Goal: Communication & Community: Answer question/provide support

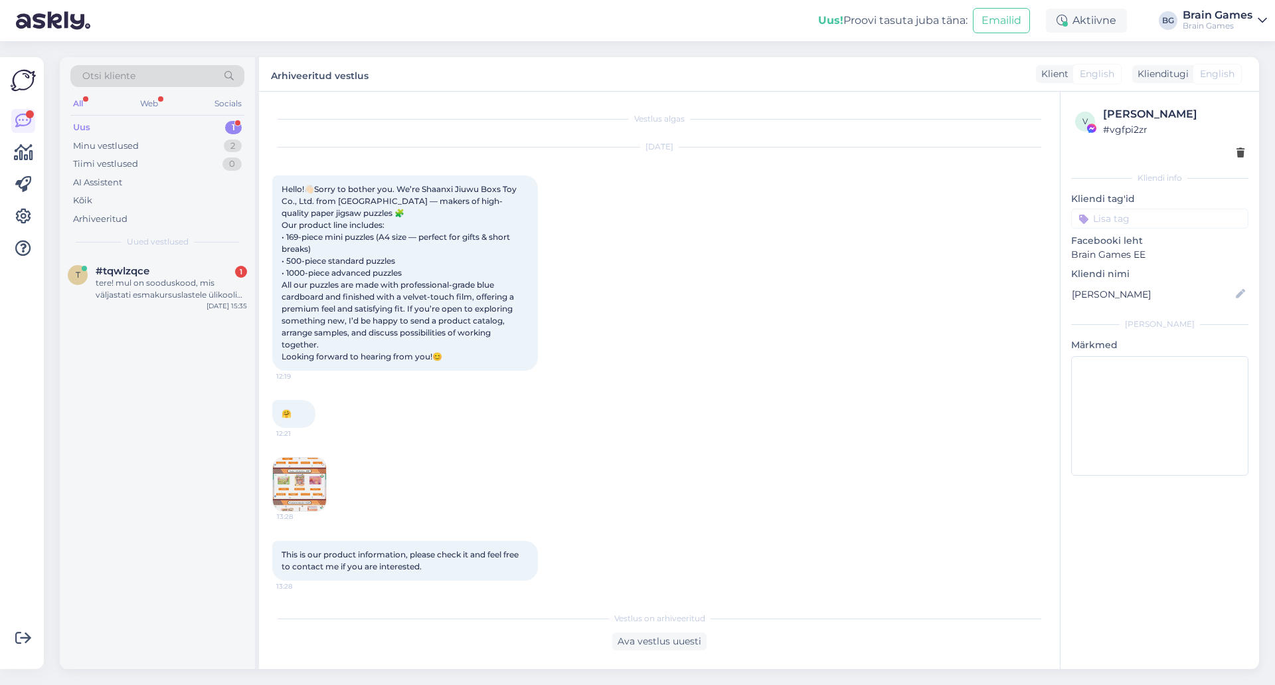
scroll to position [3, 0]
click at [150, 274] on div "#tqwlzqce 1" at bounding box center [171, 271] width 151 height 12
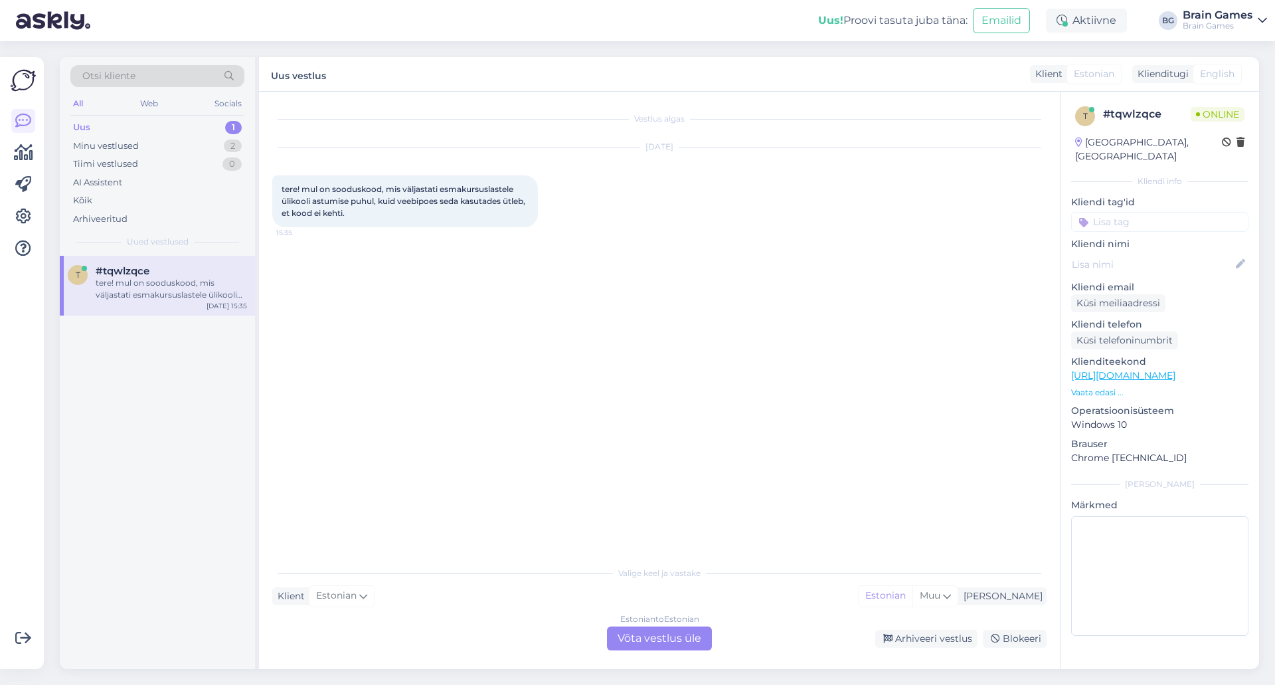
scroll to position [0, 0]
click at [643, 394] on div "Vestlus algas [DATE] tere! mul on sooduskood, mis väljastati esmakursuslastele …" at bounding box center [665, 326] width 786 height 442
click at [638, 648] on div "Estonian to Estonian Võta vestlus üle" at bounding box center [659, 638] width 105 height 24
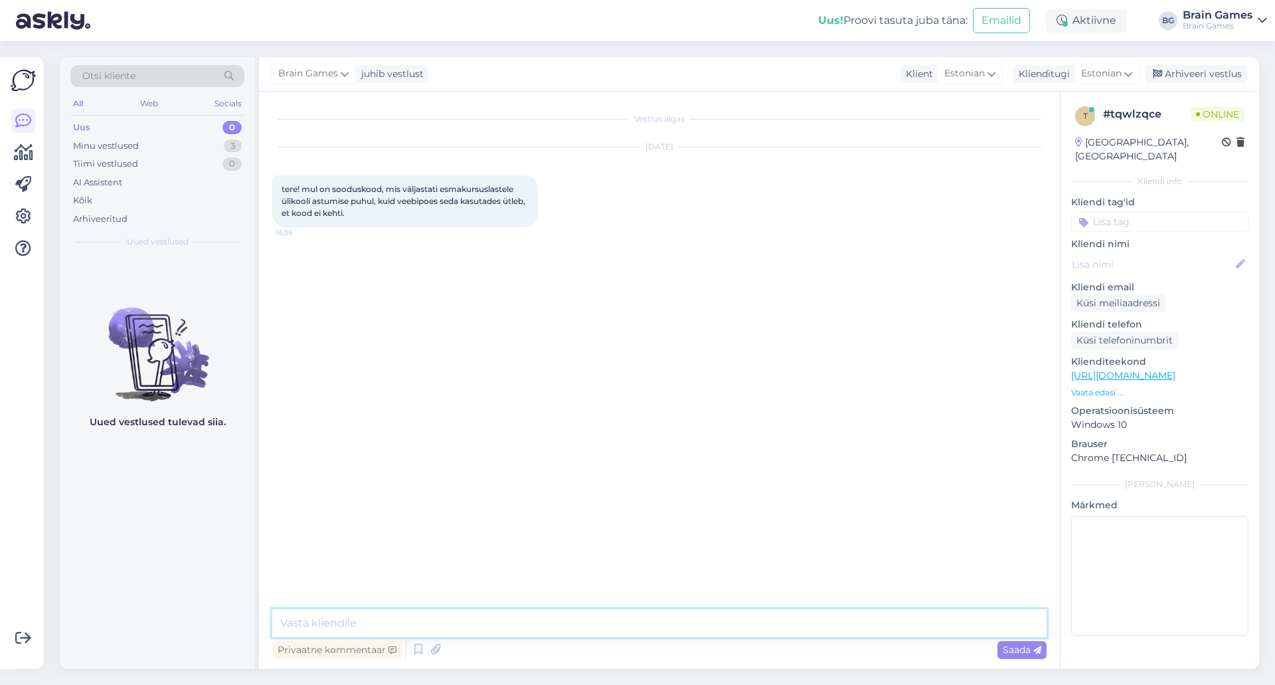
click at [566, 612] on textarea at bounding box center [659, 623] width 774 height 28
type textarea "Tere!"
type textarea "[PERSON_NAME] on E-smaspäeva kampaania ja ainult [PERSON_NAME] seetõttu soodusk…"
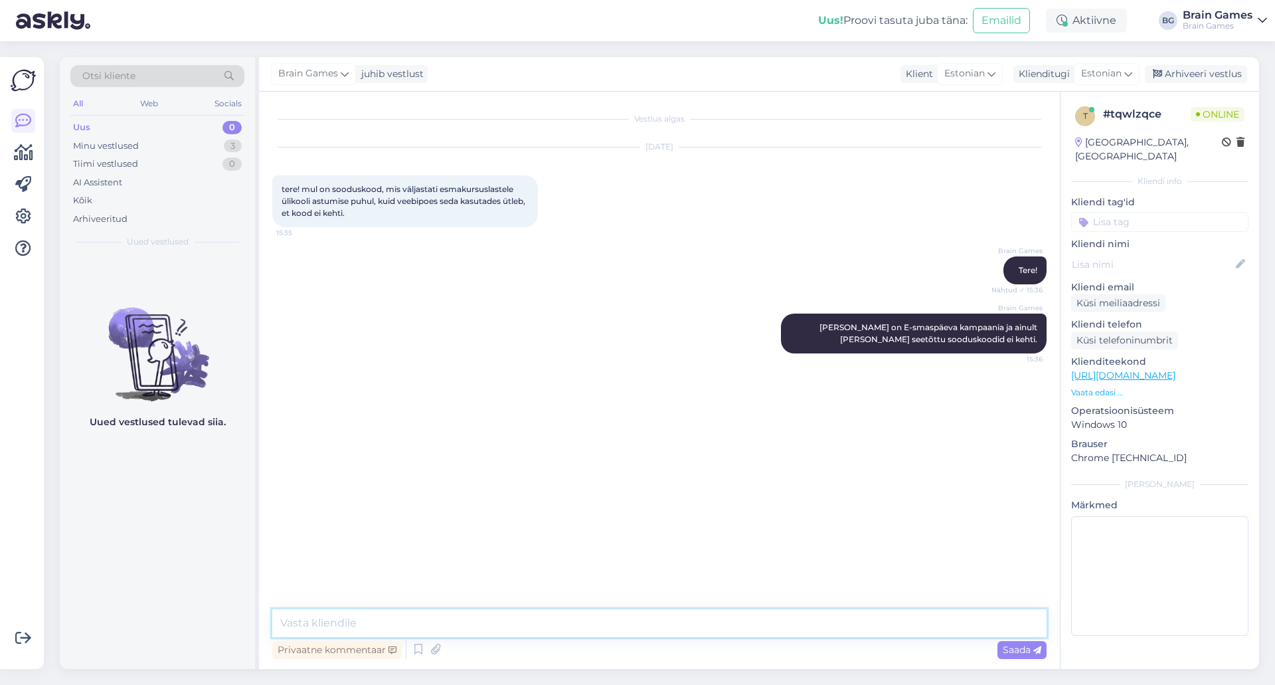
type textarea "J"
type textarea "O"
type textarea "Kogu [PERSON_NAME] on juba allahinnatud."
click at [575, 464] on div "Vestlus algas [DATE] tere! mul on sooduskood, mis väljastati esmakursuslastele …" at bounding box center [665, 344] width 786 height 478
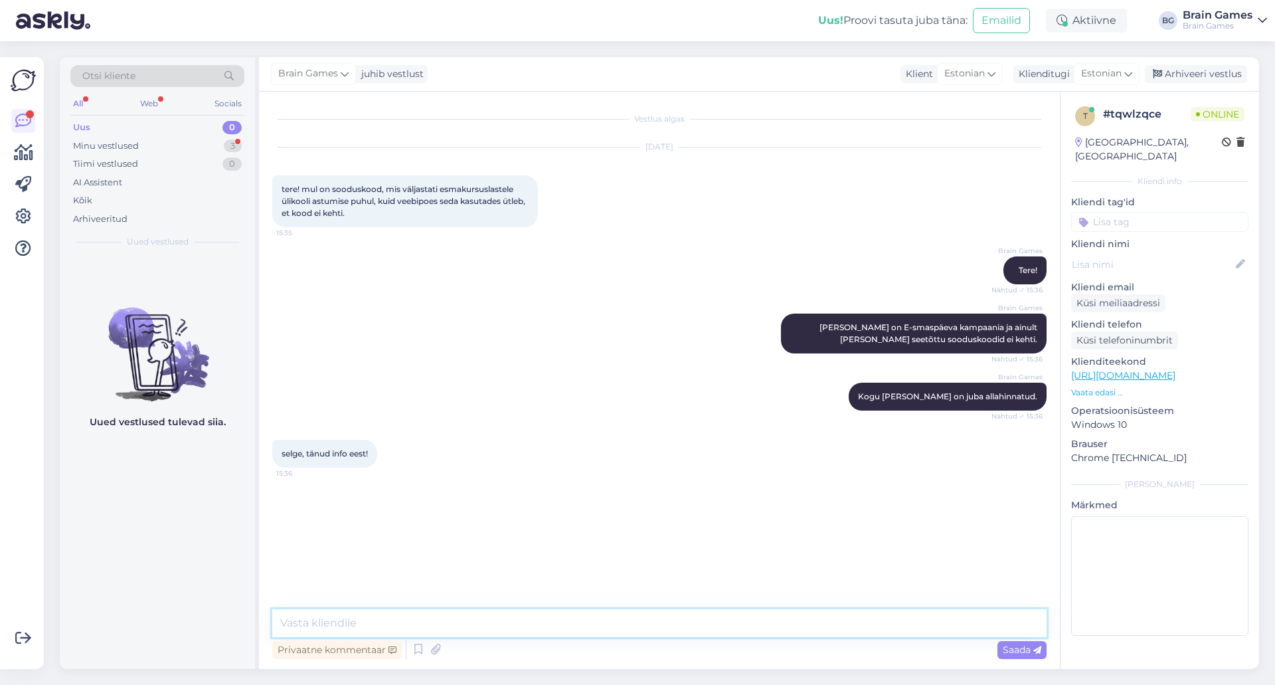
click at [544, 628] on textarea at bounding box center [659, 623] width 774 height 28
type textarea "Palun :)"
click at [92, 141] on div "Minu vestlused" at bounding box center [106, 145] width 66 height 13
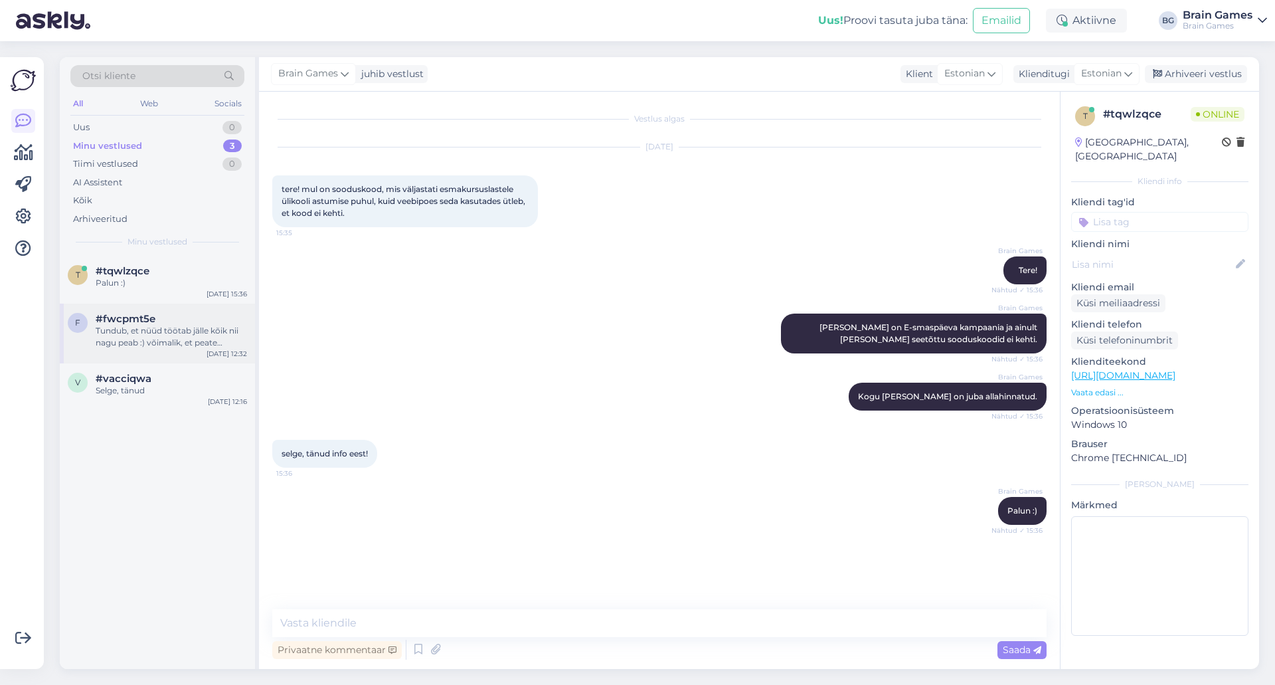
click at [147, 330] on div "Tundub, et nüüd töötab jälle kõik nii nagu peab :) võimalik, et peate ostukorvi…" at bounding box center [171, 337] width 151 height 24
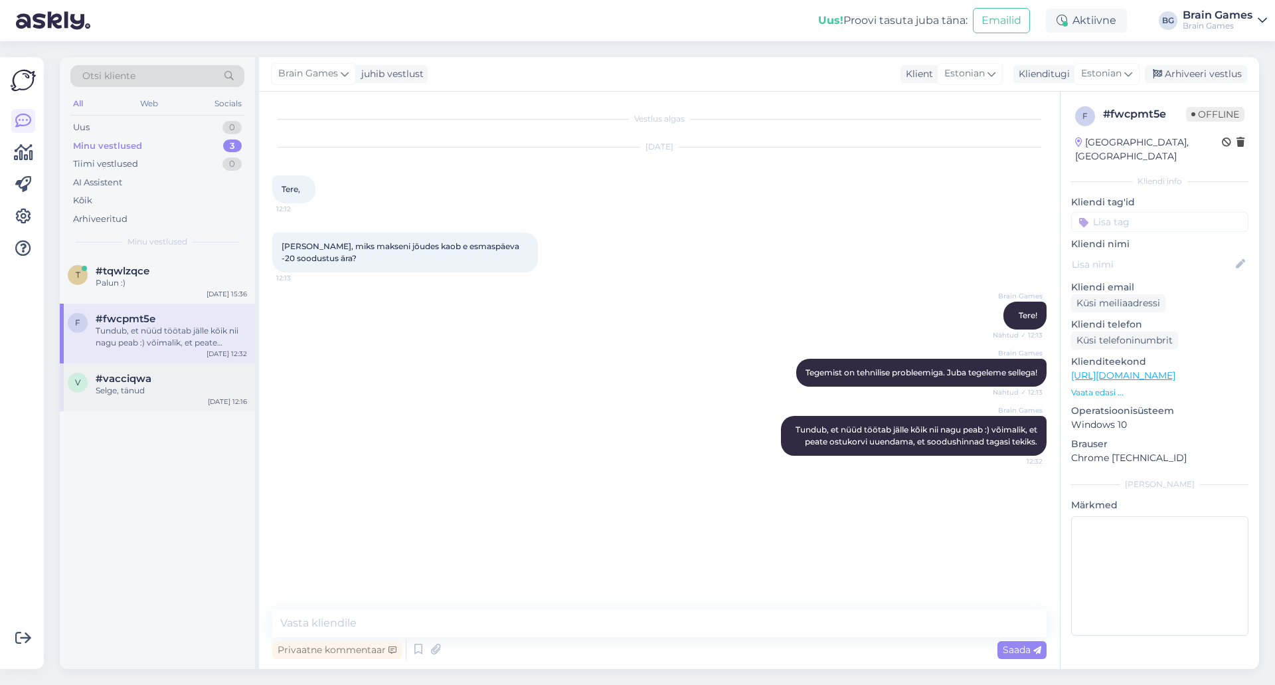
click at [108, 392] on div "Selge, tänud" at bounding box center [171, 391] width 151 height 12
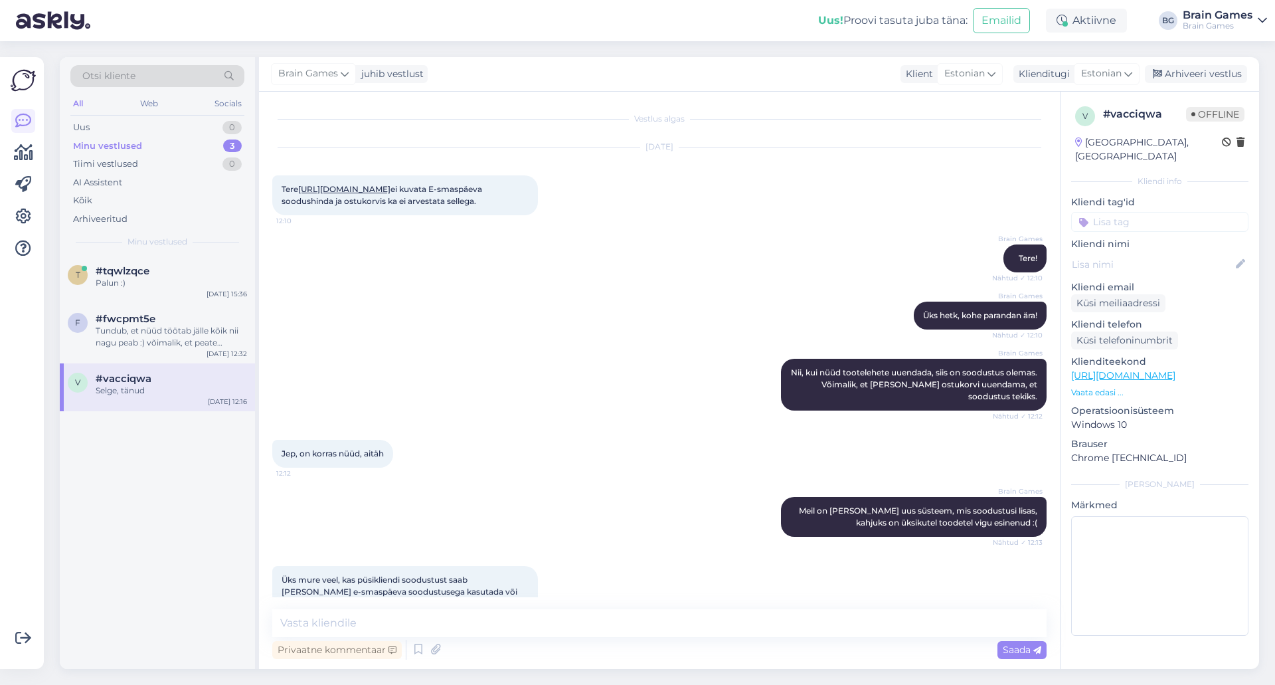
scroll to position [173, 0]
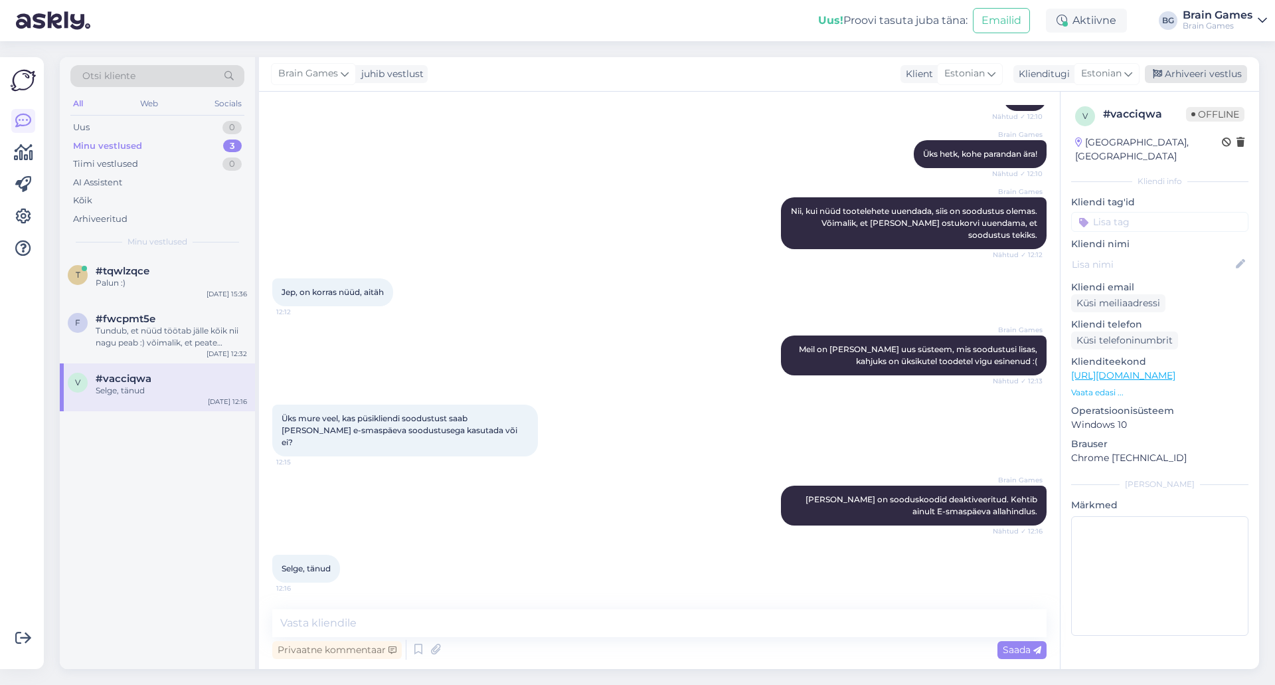
click at [1192, 67] on div "Arhiveeri vestlus" at bounding box center [1196, 74] width 102 height 18
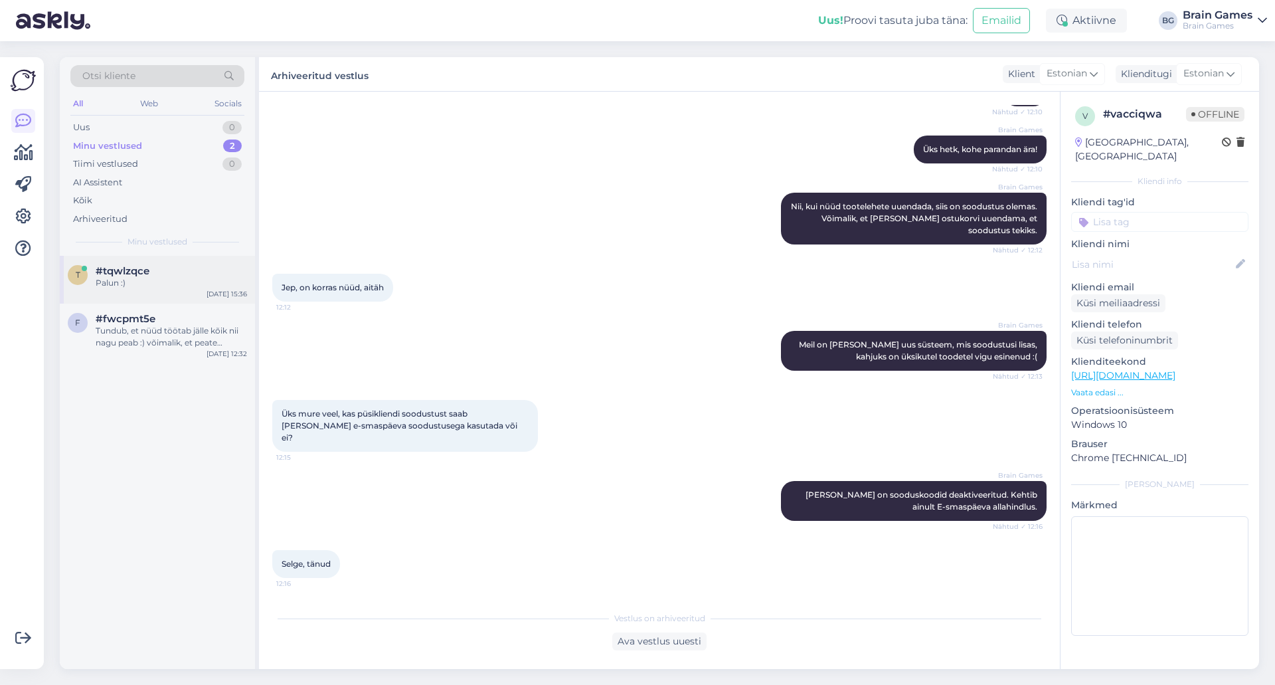
click at [143, 259] on div "t #tqwlzqce Palun :) [DATE] 15:36" at bounding box center [157, 280] width 195 height 48
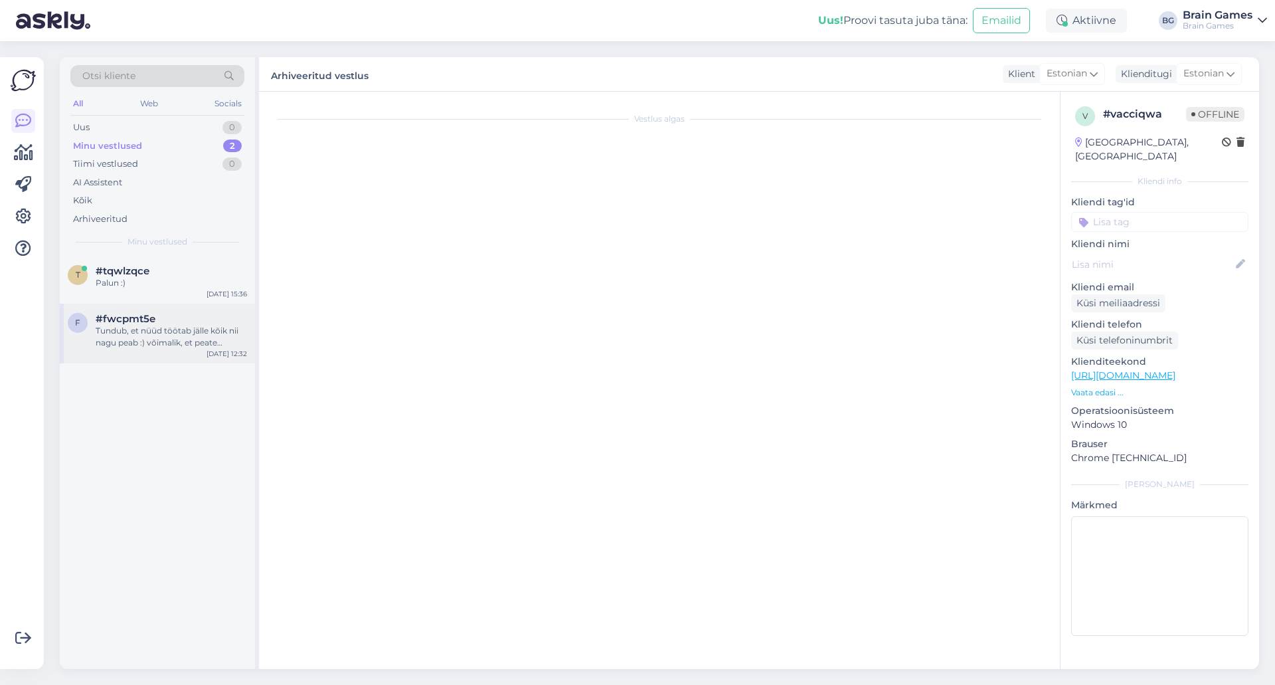
scroll to position [0, 0]
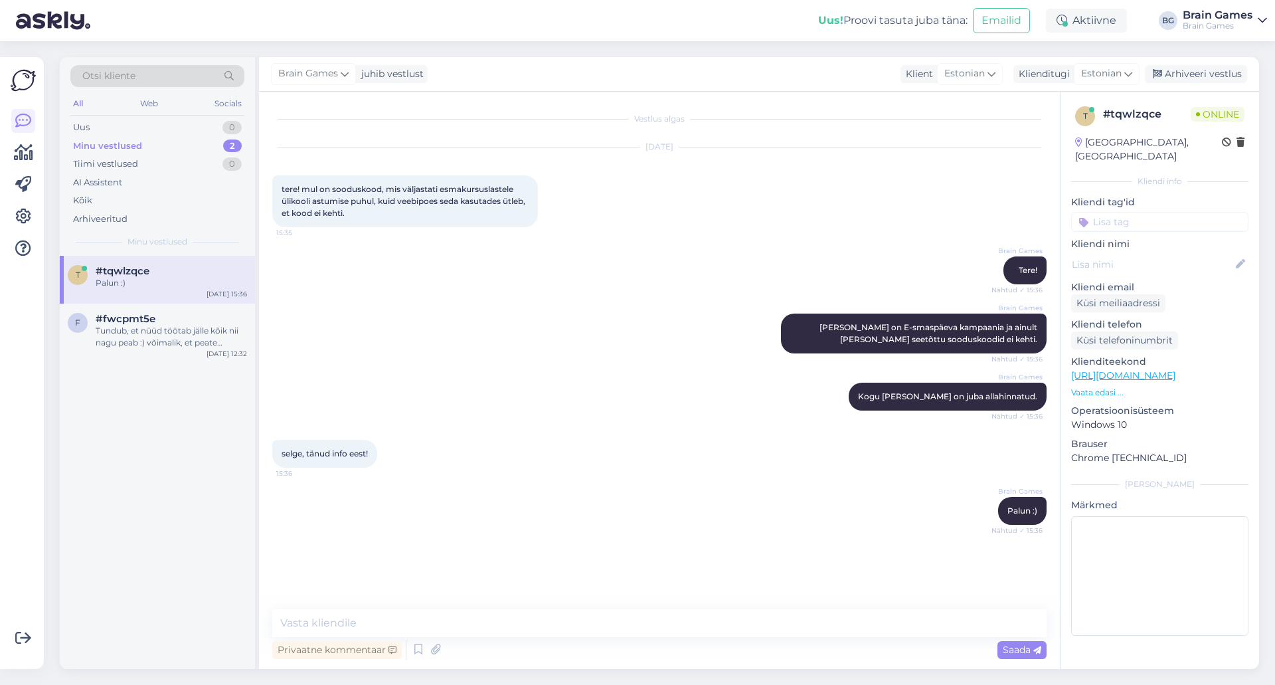
click at [192, 480] on div "t #tqwlzqce Palun :) [DATE] 15:36 f #fwcpmt5e Tundub, et nüüd töötab jälle kõik…" at bounding box center [157, 462] width 195 height 413
